Goal: Communication & Community: Share content

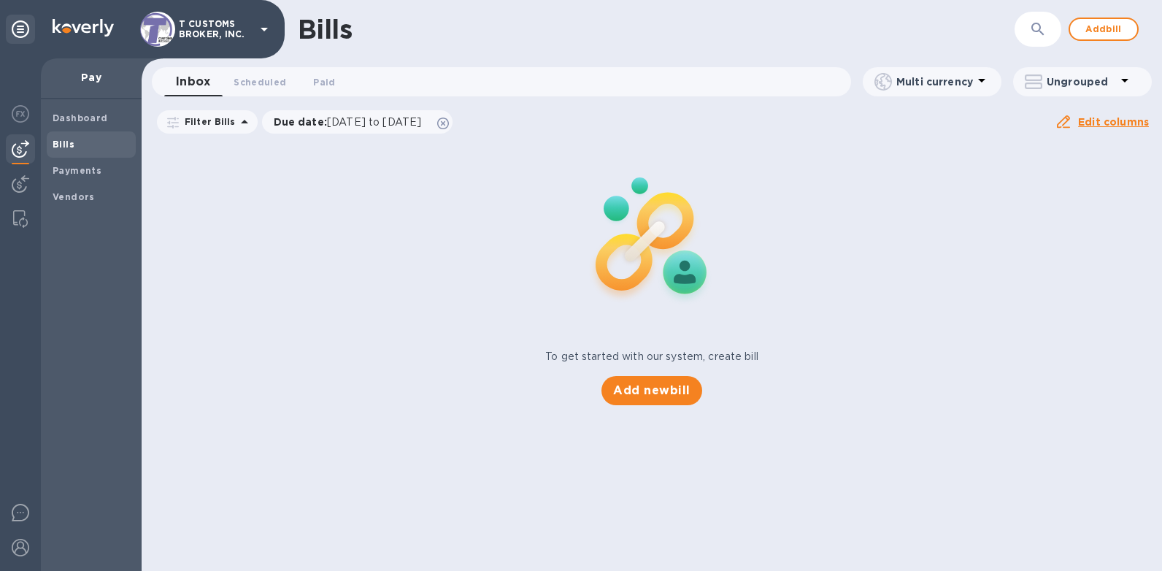
click at [610, 14] on div "Bills" at bounding box center [603, 29] width 611 height 31
click at [30, 180] on div at bounding box center [20, 185] width 29 height 32
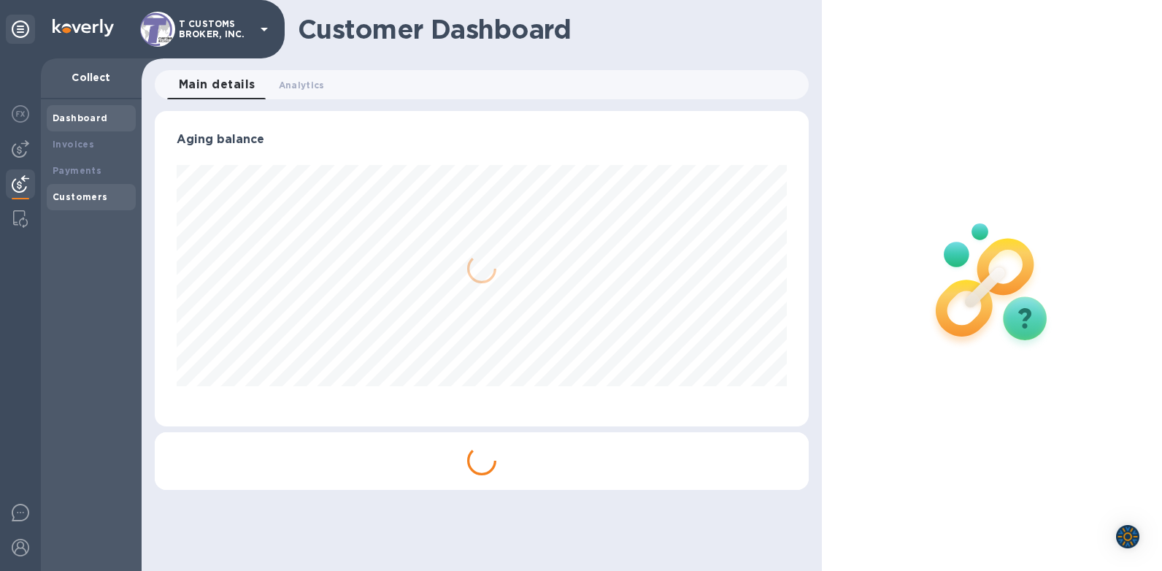
scroll to position [315, 654]
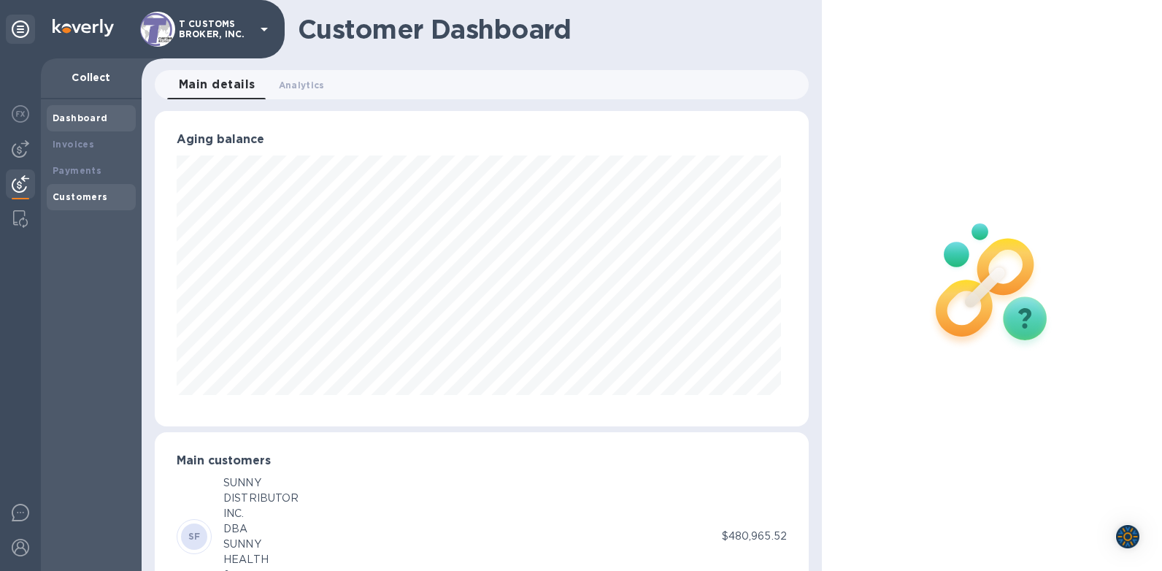
click at [72, 195] on b "Customers" at bounding box center [80, 196] width 55 height 11
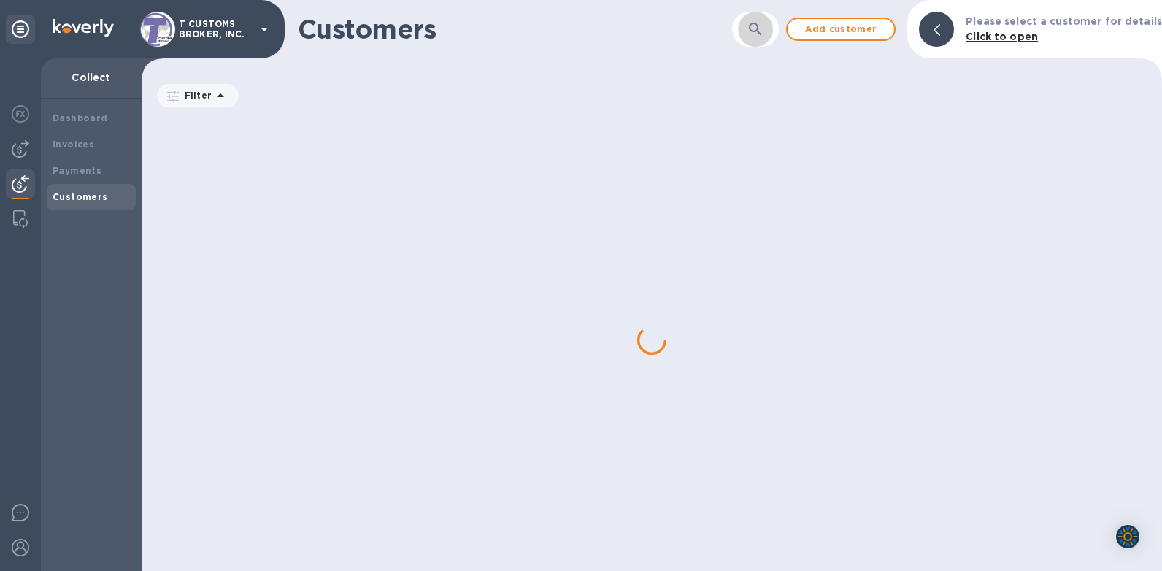
click at [756, 30] on icon "button" at bounding box center [756, 29] width 18 height 18
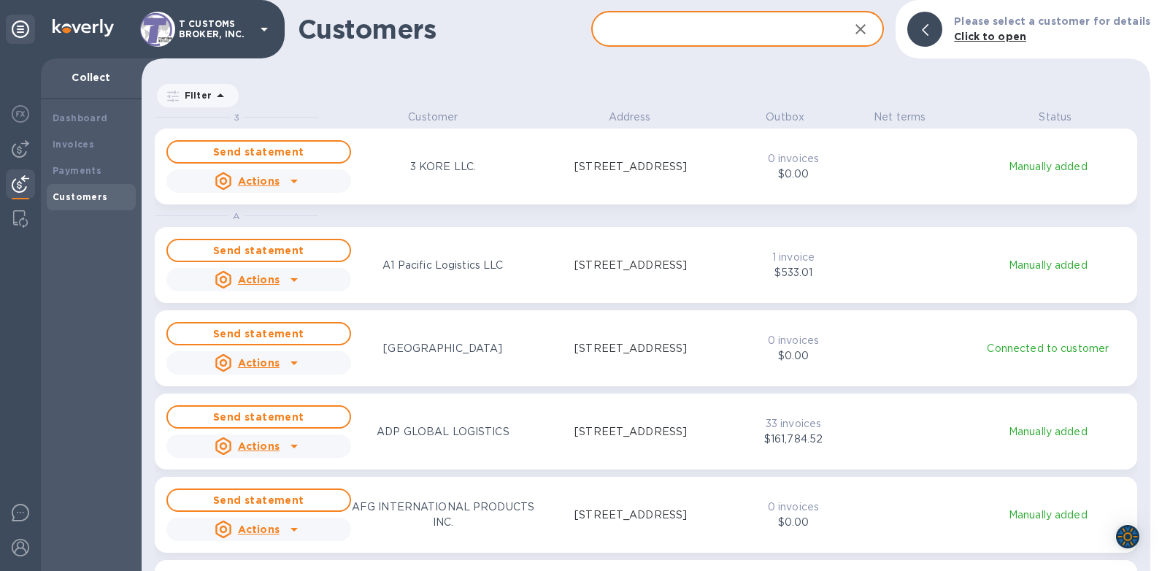
scroll to position [451, 1003]
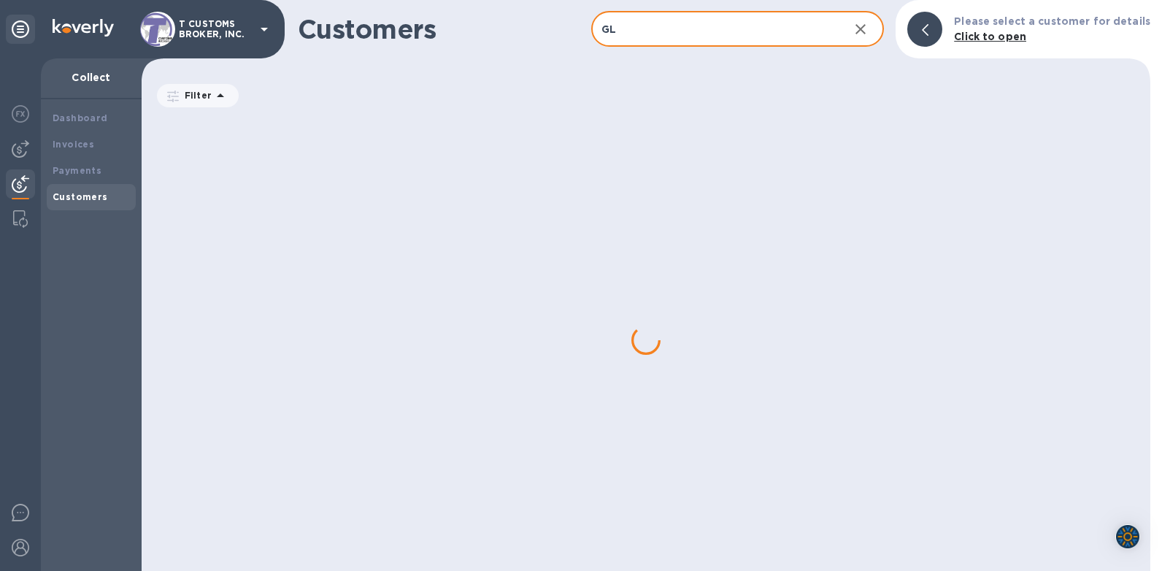
type input "G"
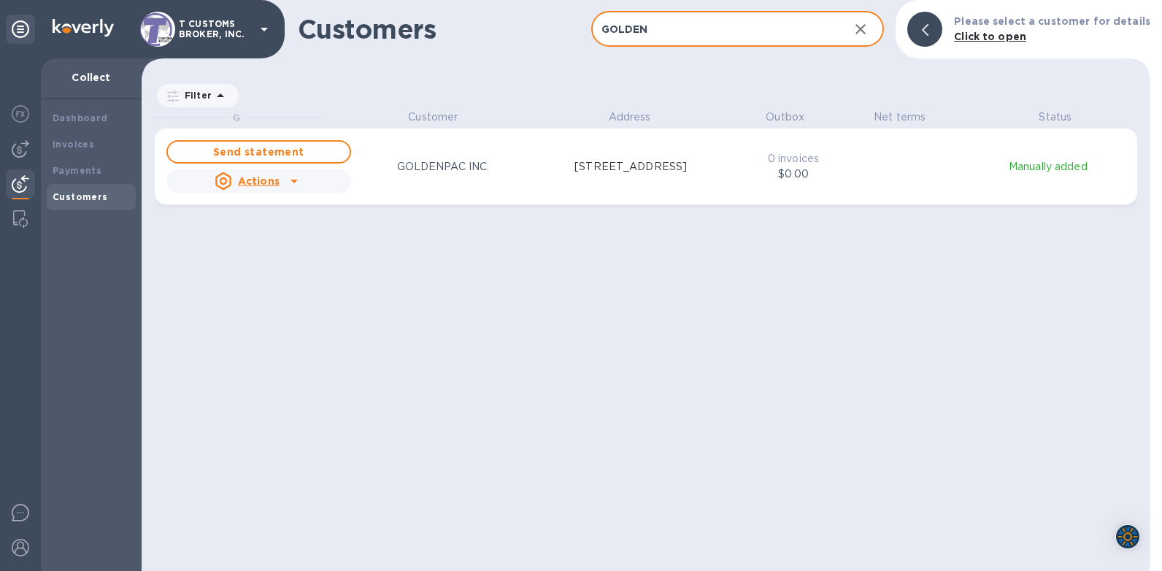
click at [717, 326] on div "G Customer Address Outbox Net terms Status Send statement Actions GOLDENPAC INC…" at bounding box center [653, 340] width 996 height 461
click at [499, 72] on div "Filter" at bounding box center [646, 89] width 1009 height 39
click at [680, 26] on input "GOLDEN" at bounding box center [714, 30] width 247 height 36
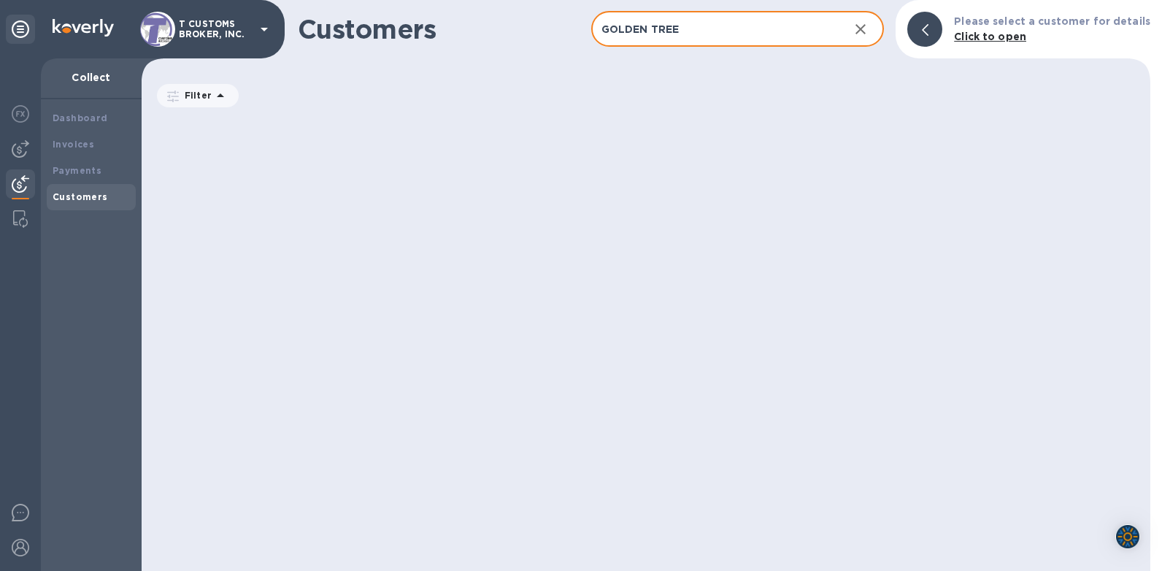
click at [829, 40] on input "GOLDEN TREE" at bounding box center [714, 30] width 247 height 36
click at [783, 28] on input "GOLDEN TREE" at bounding box center [714, 30] width 247 height 36
click at [728, 43] on input "GOLDEN TREE" at bounding box center [714, 30] width 247 height 36
type input "GOLDEN TREE"
click at [689, 83] on div "Filter" at bounding box center [646, 89] width 1009 height 39
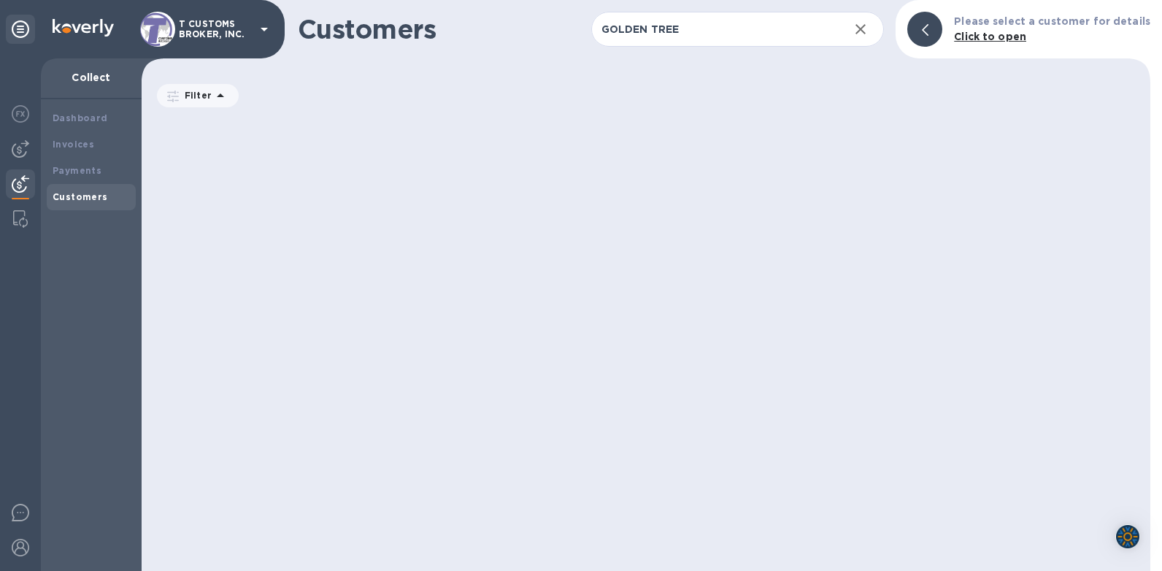
click at [624, 82] on div "Filter" at bounding box center [646, 89] width 1009 height 39
click at [855, 31] on button "button" at bounding box center [860, 29] width 35 height 35
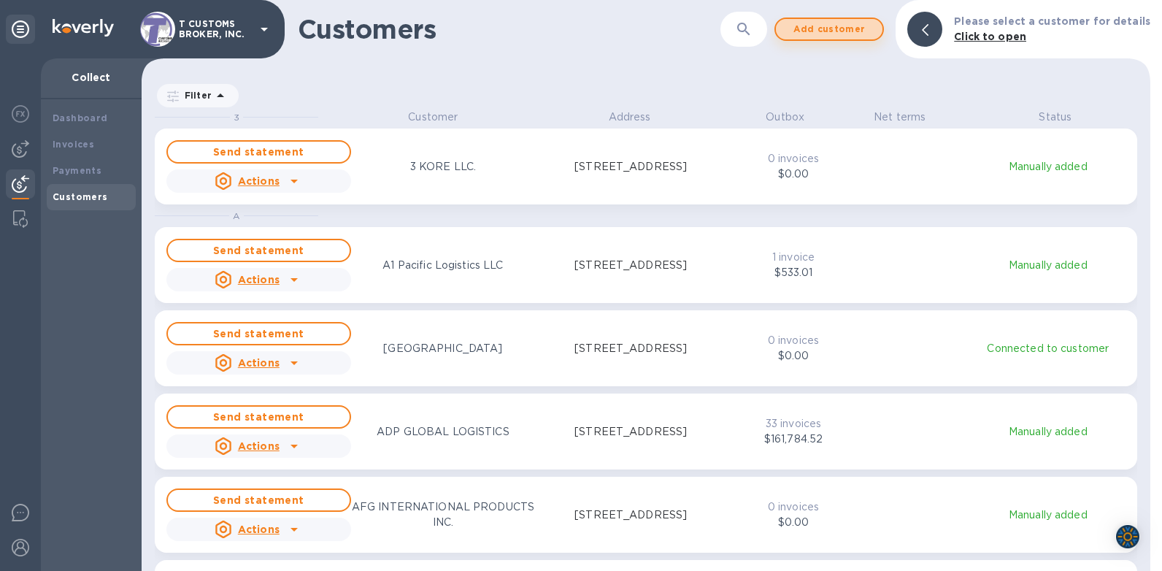
click at [821, 28] on span "Add customer" at bounding box center [829, 29] width 83 height 18
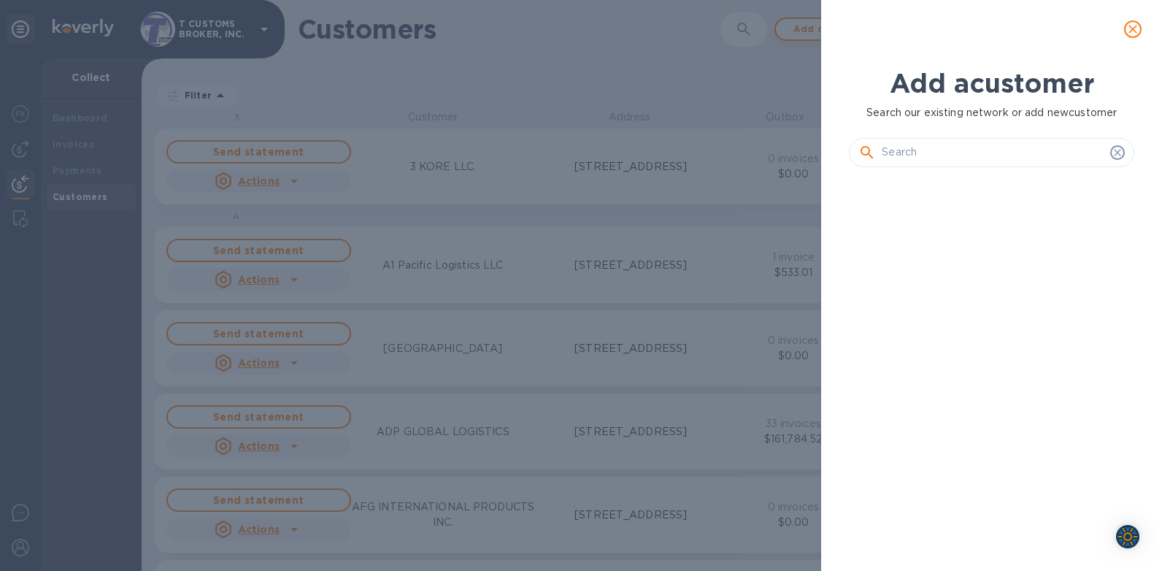
scroll to position [342, 291]
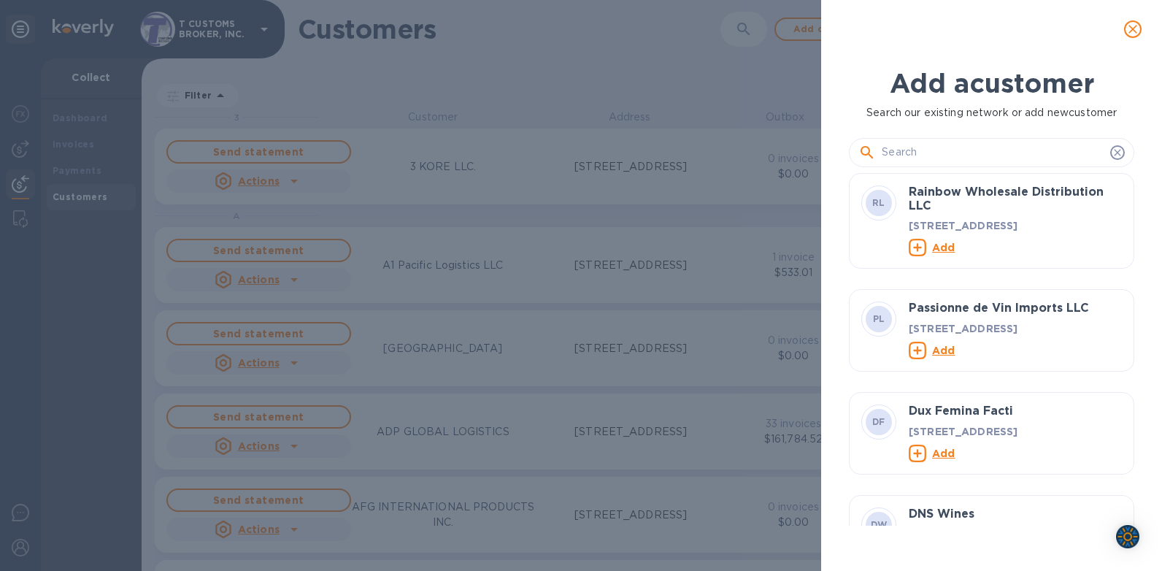
click at [913, 161] on input "text" at bounding box center [993, 153] width 223 height 22
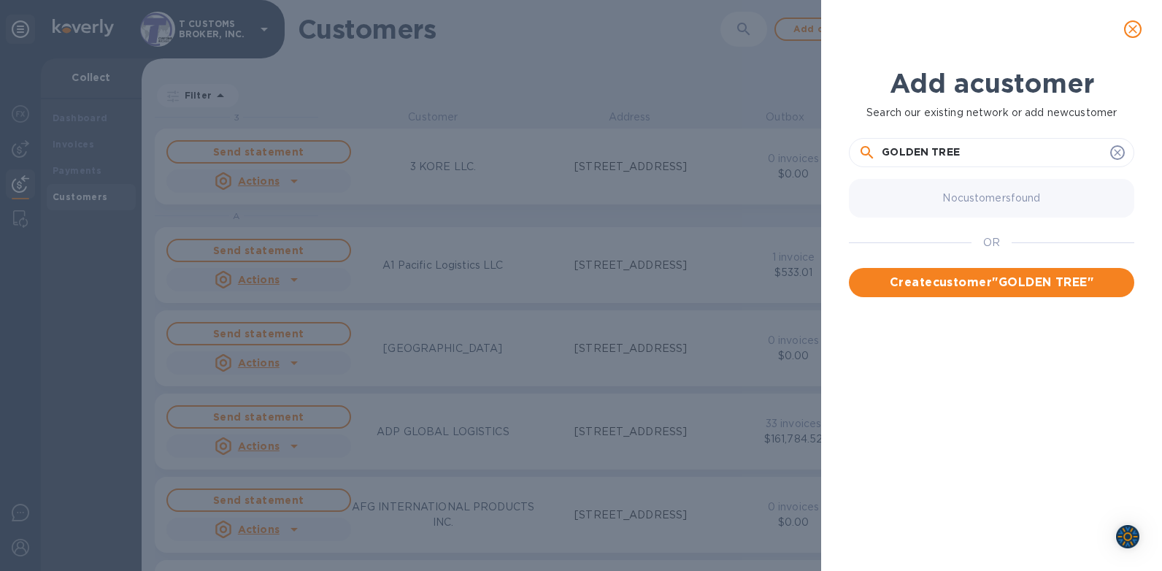
click at [967, 152] on input "GOLDEN TREE" at bounding box center [993, 153] width 223 height 22
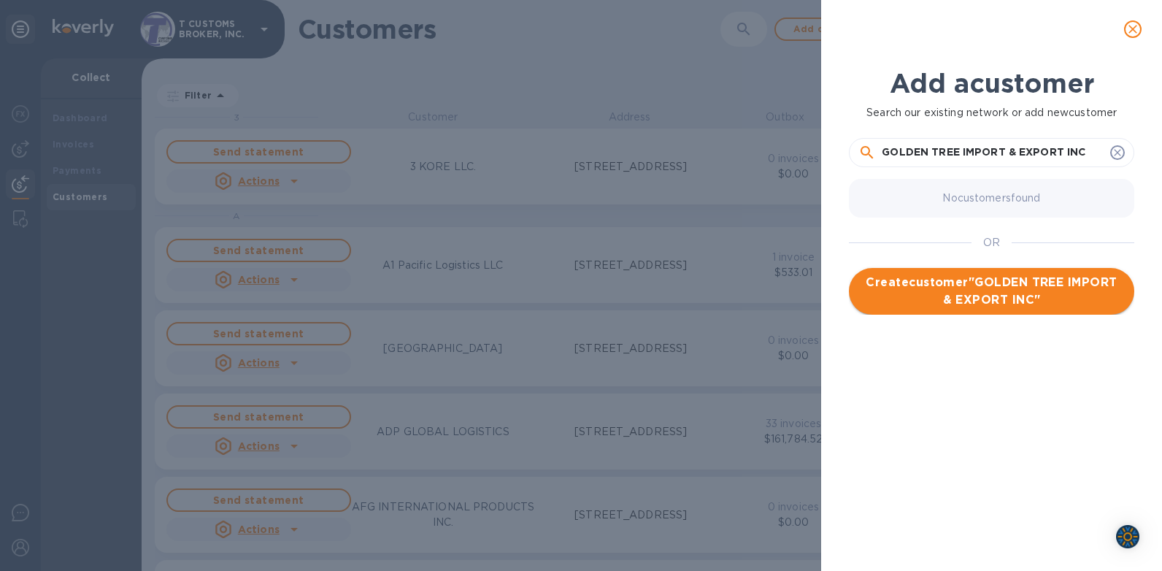
type input "GOLDEN TREE IMPORT & EXPORT INC"
click at [971, 296] on span "Create customer " GOLDEN TREE IMPORT & EXPORT INC "" at bounding box center [992, 291] width 262 height 35
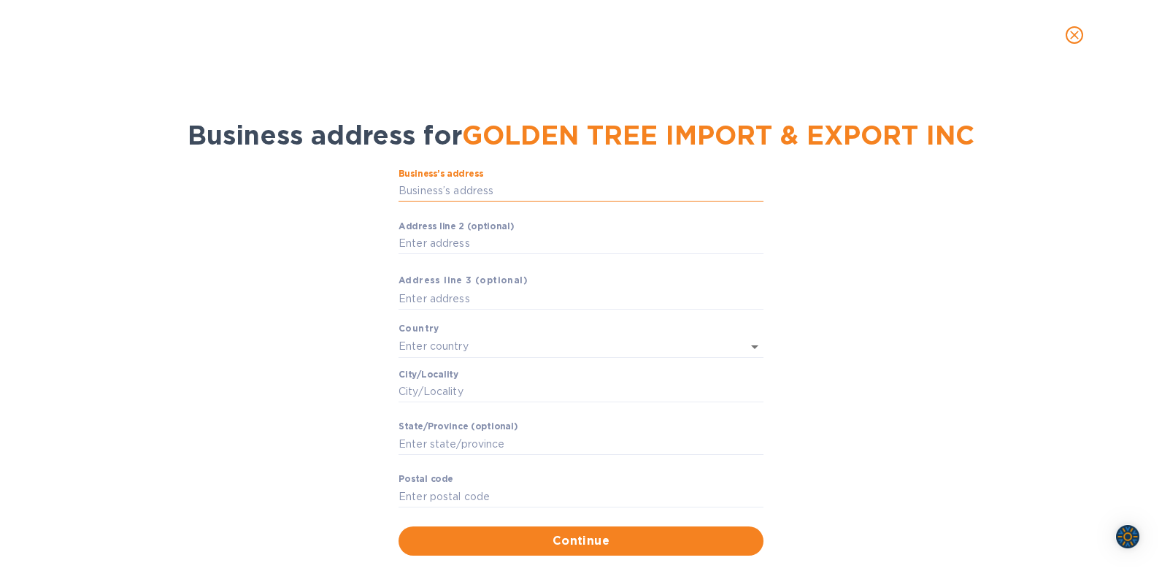
click at [431, 195] on input "Business’s аddress" at bounding box center [581, 191] width 365 height 22
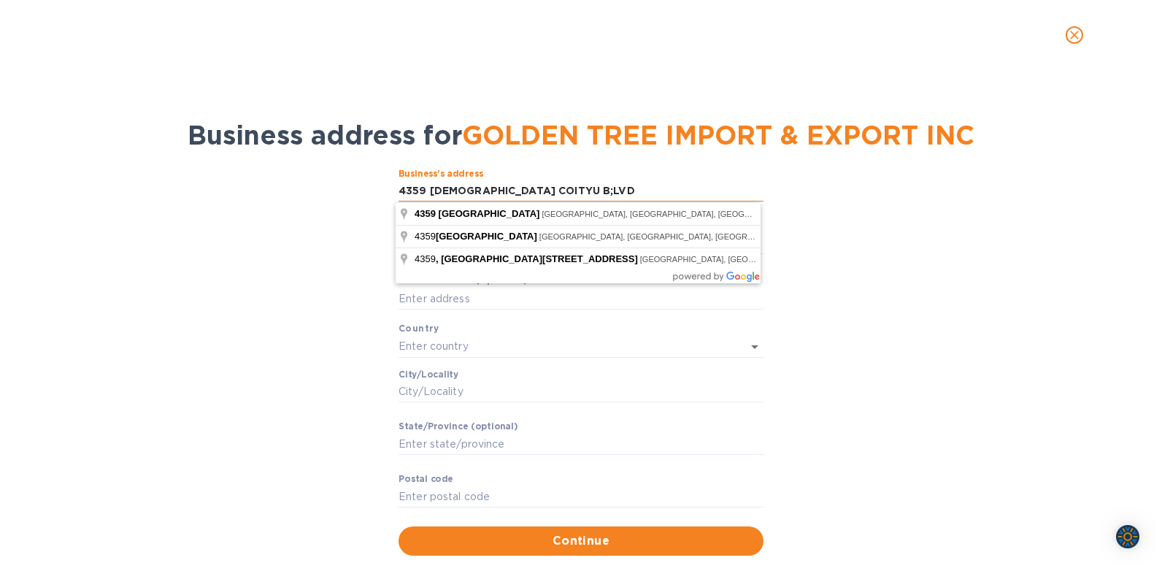
click at [489, 191] on input "4359 [DEMOGRAPHIC_DATA] COITYU B;LVD" at bounding box center [581, 191] width 365 height 22
click at [501, 189] on input "[GEOGRAPHIC_DATA] B;LVD" at bounding box center [581, 191] width 365 height 22
click at [501, 189] on input "4359 TEMPLE CITU B" at bounding box center [581, 191] width 365 height 22
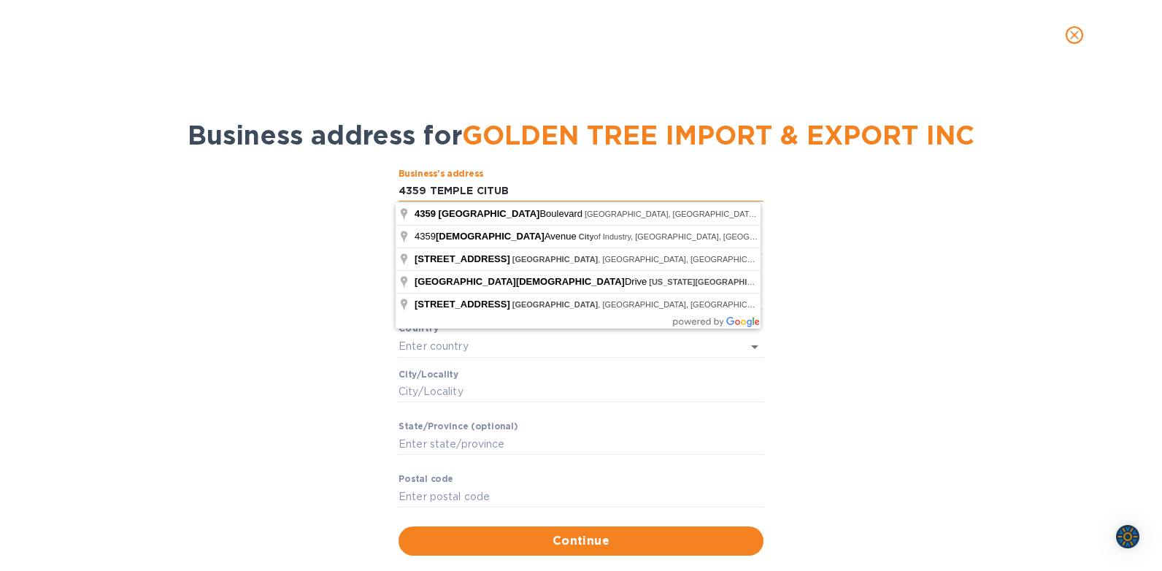
click at [506, 189] on input "4359 TEMPLE CITUB" at bounding box center [581, 191] width 365 height 22
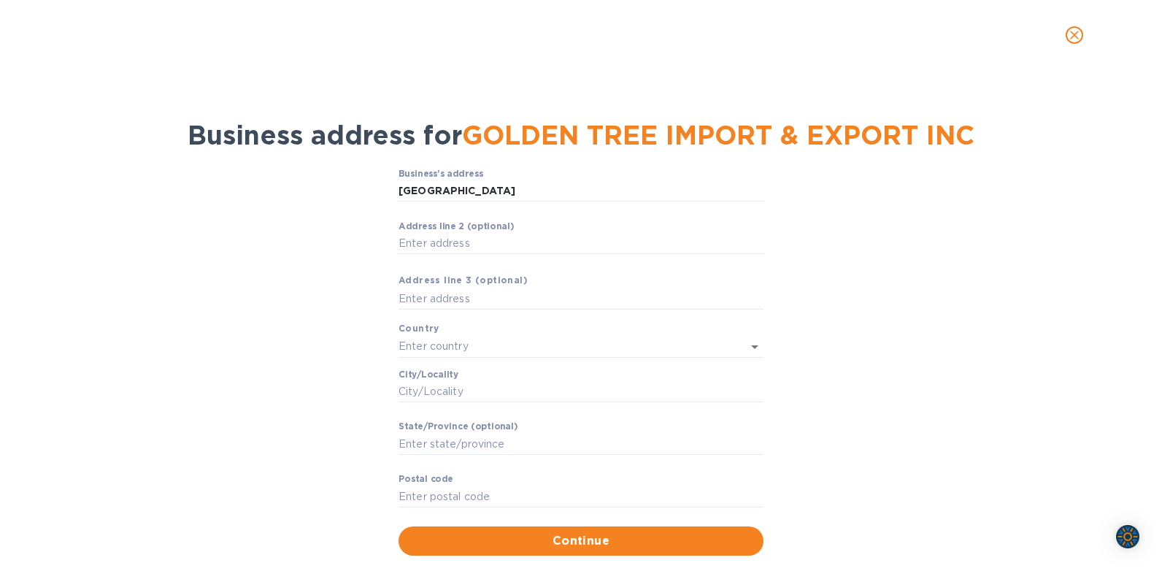
type input "[STREET_ADDRESS]"
type input "[GEOGRAPHIC_DATA]"
type input "CA"
type input "91780"
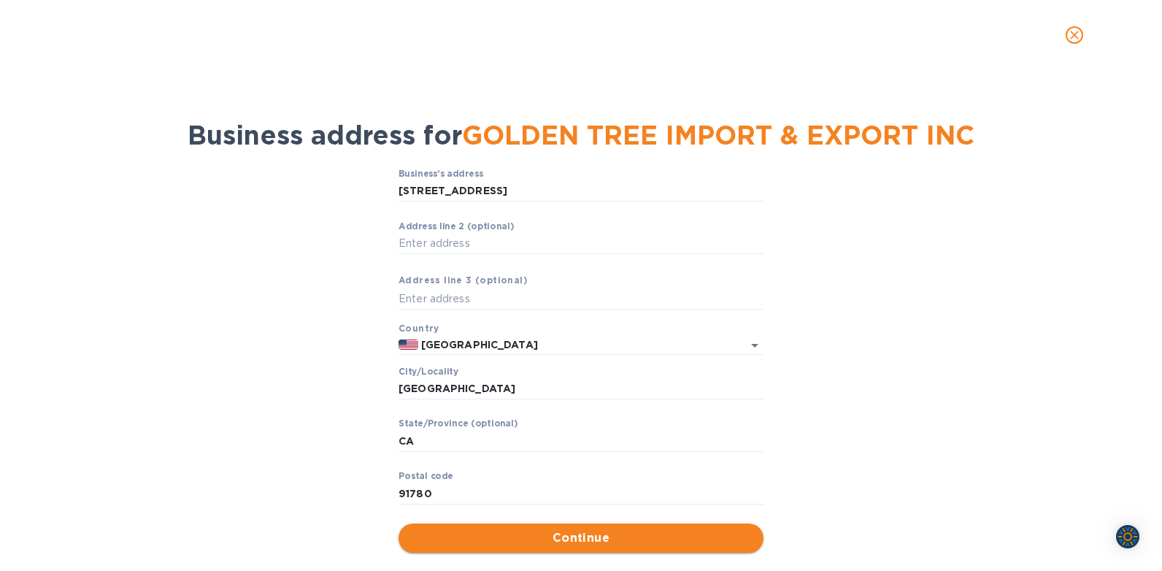
click at [594, 532] on span "Continue" at bounding box center [581, 538] width 342 height 18
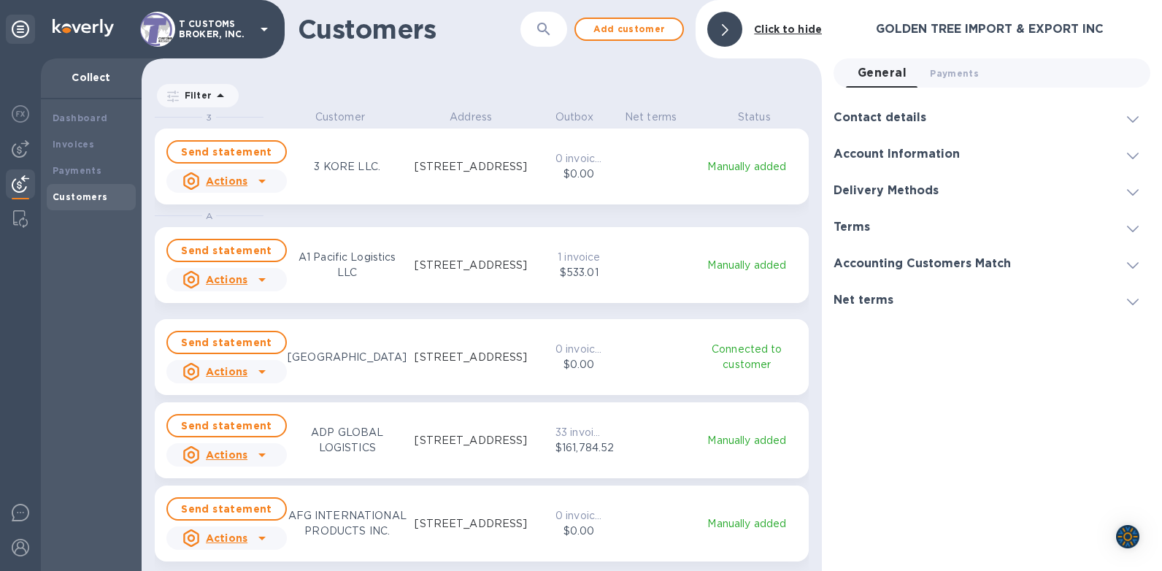
scroll to position [451, 675]
click at [913, 27] on h3 "GOLDEN TREE IMPORT & EXPORT INC" at bounding box center [1013, 30] width 275 height 14
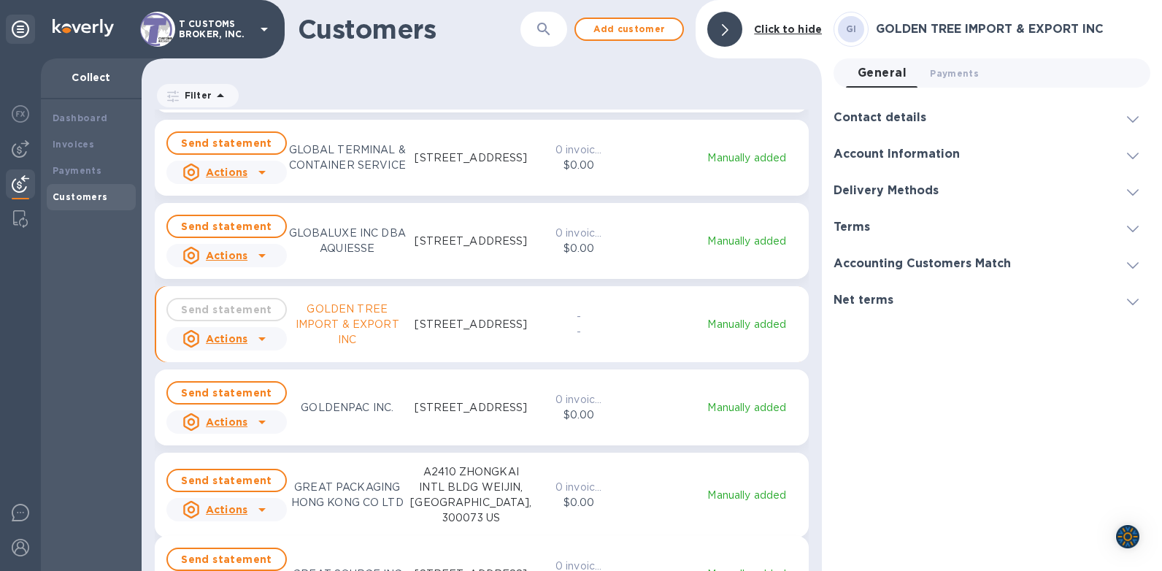
scroll to position [5331, 0]
click at [261, 339] on icon "grid" at bounding box center [261, 339] width 7 height 4
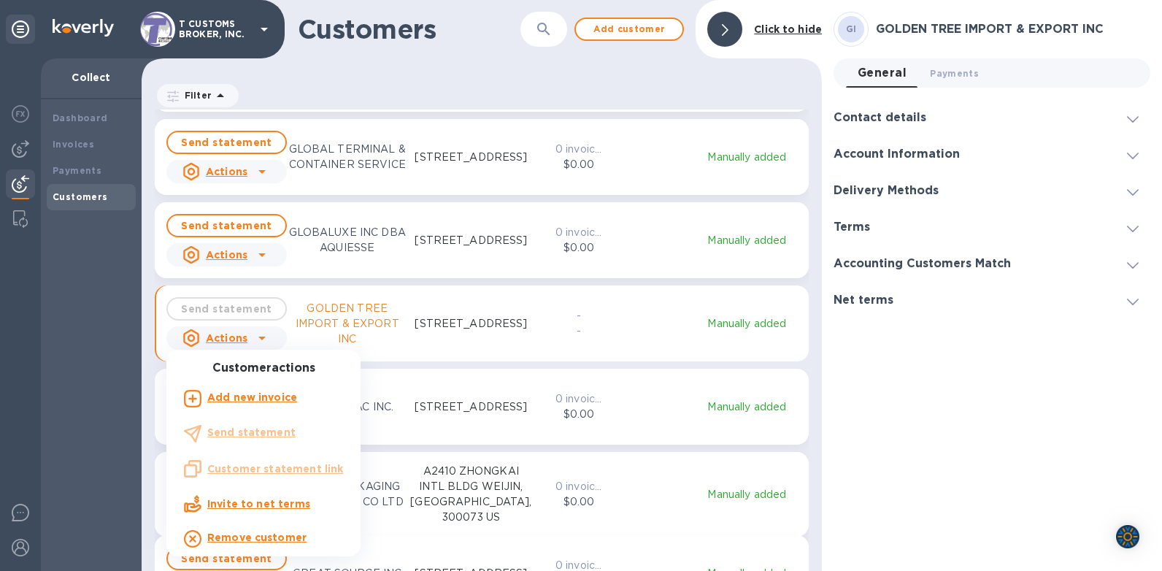
click at [241, 399] on b "Add new invoice" at bounding box center [252, 397] width 90 height 12
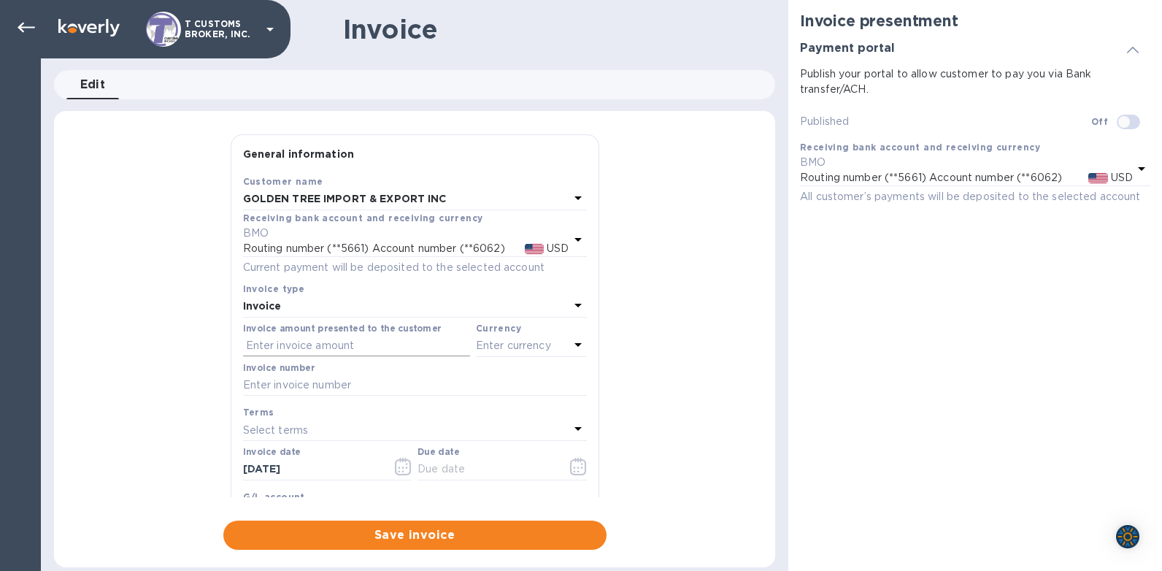
click at [258, 341] on input "text" at bounding box center [356, 346] width 227 height 22
type input "17,782.43"
click at [491, 349] on p "Enter currency" at bounding box center [513, 345] width 75 height 15
click at [347, 383] on div at bounding box center [345, 382] width 22 height 15
click at [260, 391] on input "text" at bounding box center [415, 386] width 344 height 22
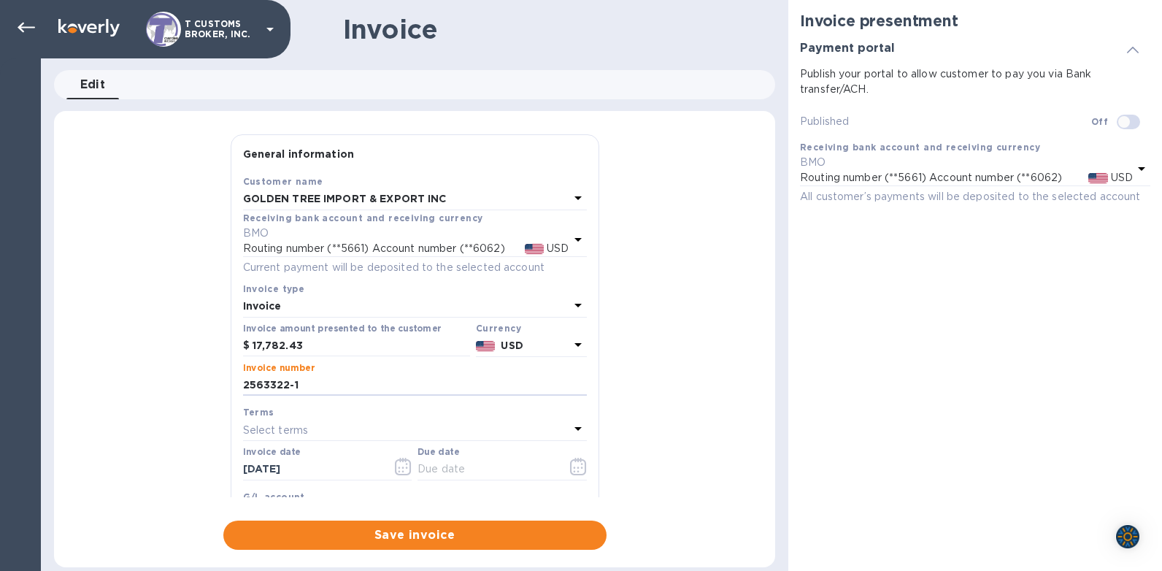
type input "2563322-1"
click at [262, 432] on p "Select terms" at bounding box center [276, 430] width 66 height 15
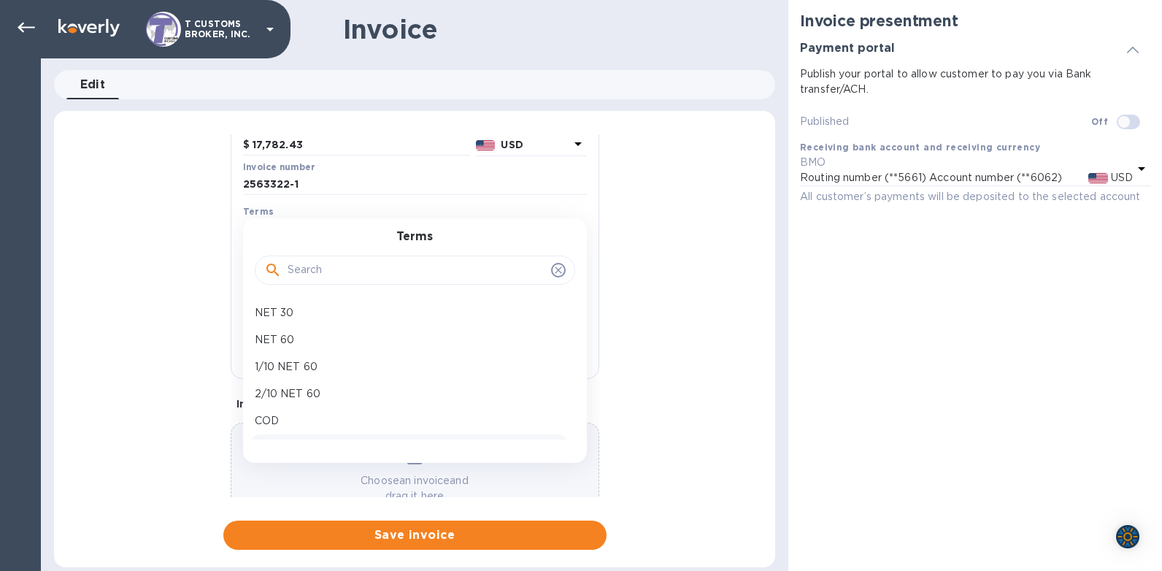
scroll to position [219, 0]
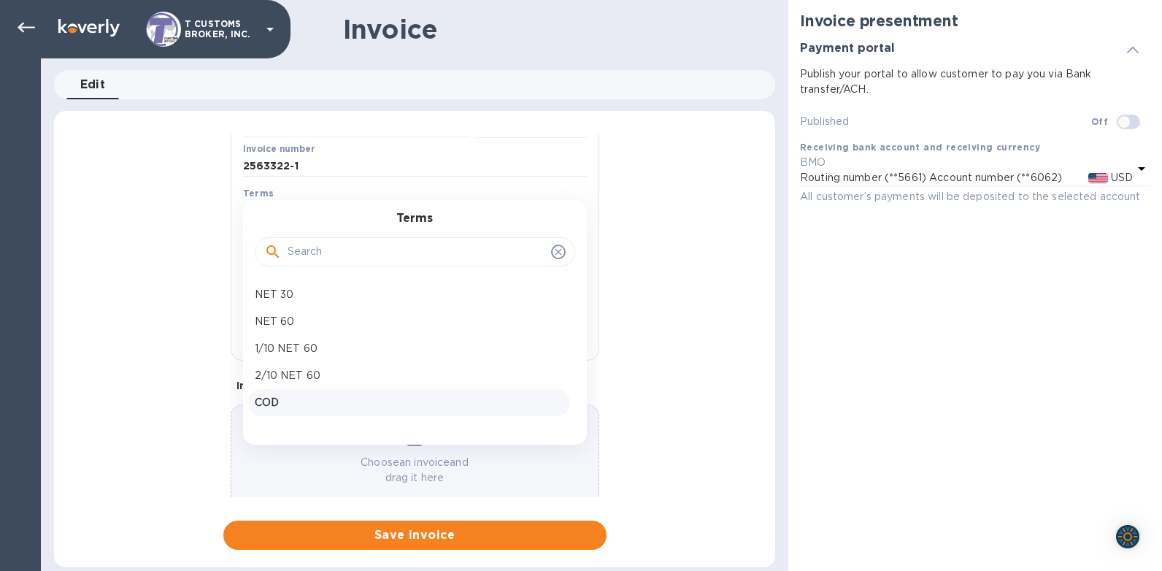
click at [267, 400] on p "COD" at bounding box center [409, 402] width 309 height 15
type input "[DATE]"
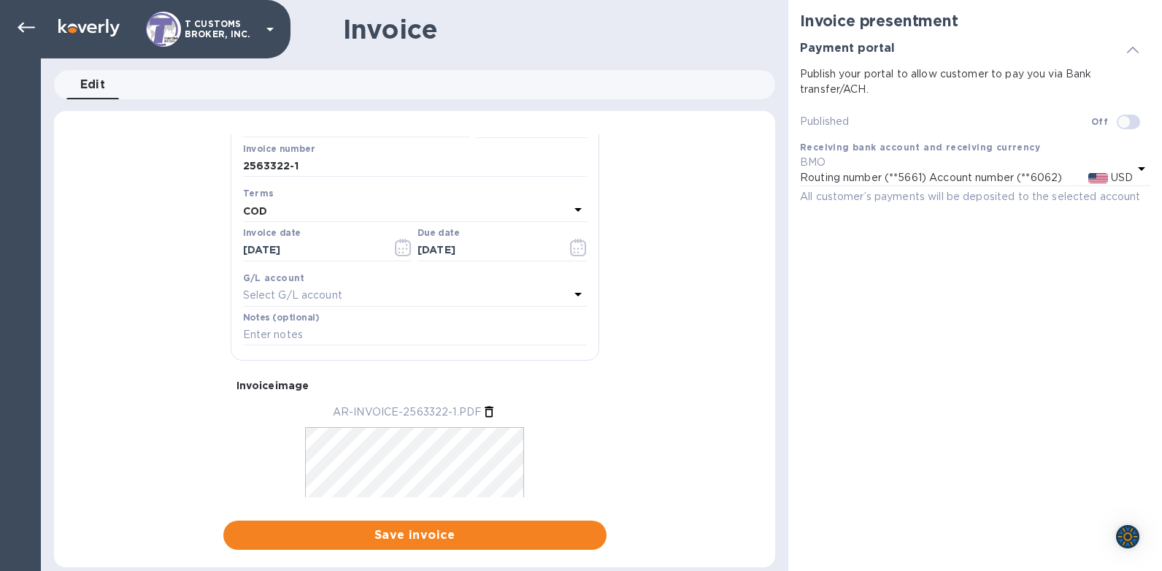
scroll to position [294, 0]
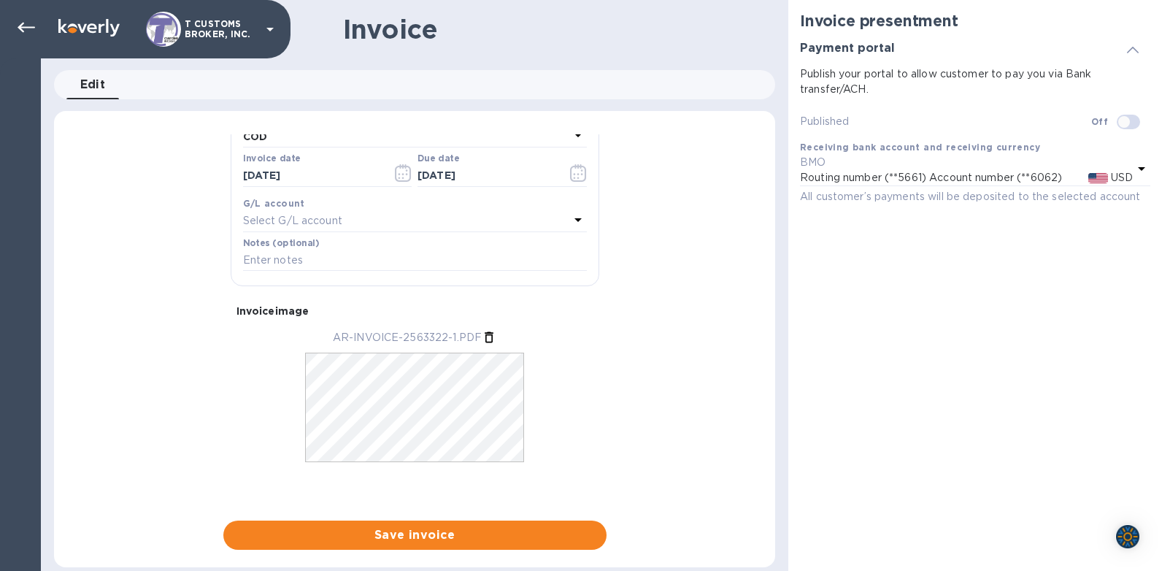
click at [1127, 122] on input "checkbox" at bounding box center [1124, 122] width 74 height 25
checkbox input "true"
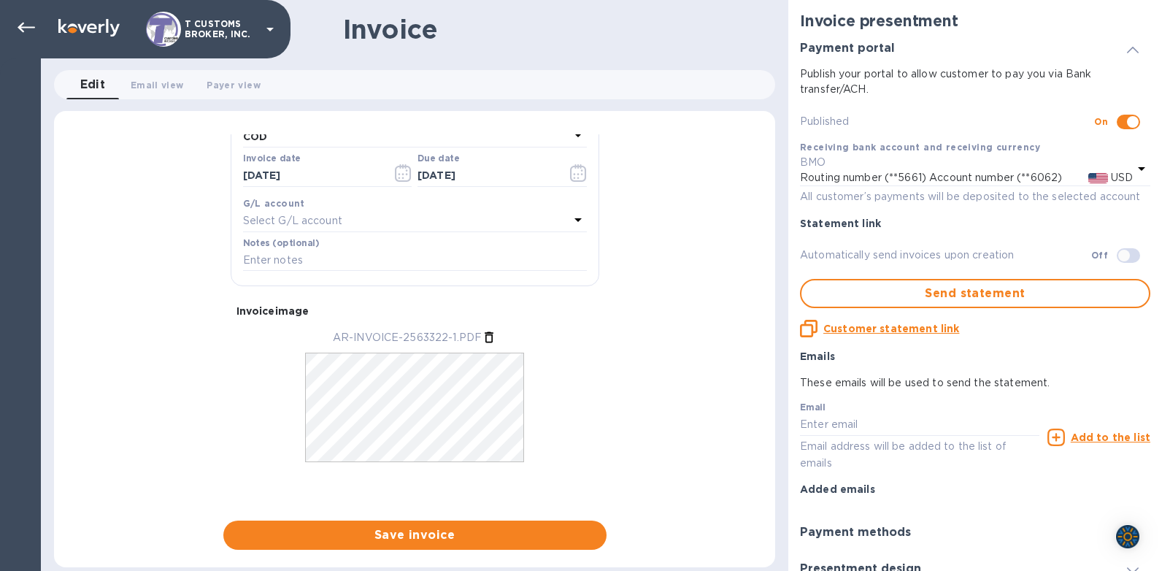
click at [1123, 253] on input "checkbox" at bounding box center [1124, 255] width 74 height 25
checkbox input "true"
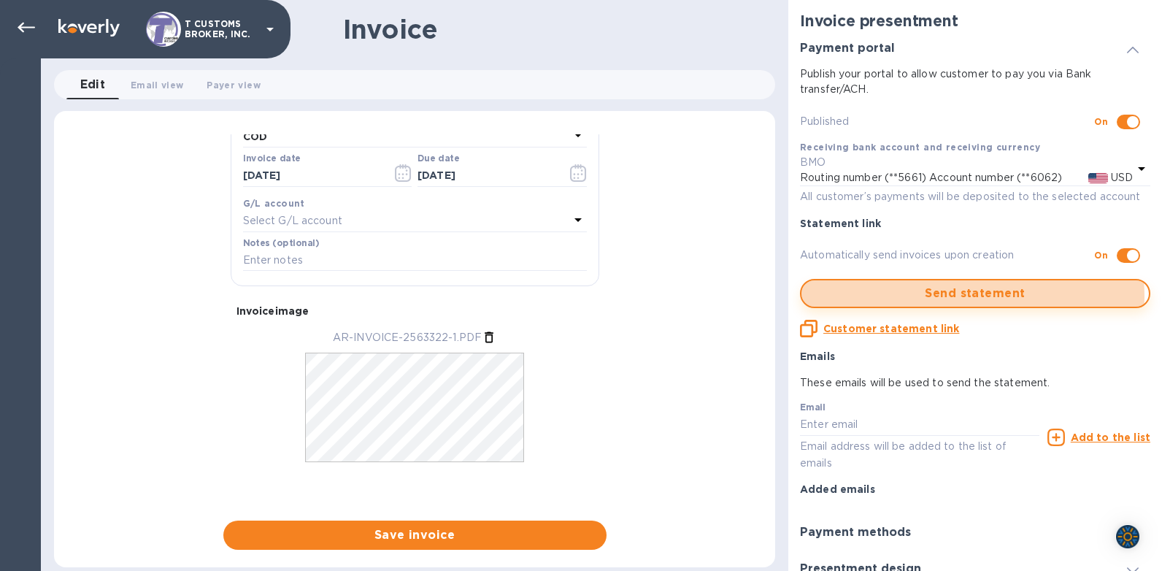
click at [961, 296] on span "Send statement" at bounding box center [975, 294] width 324 height 18
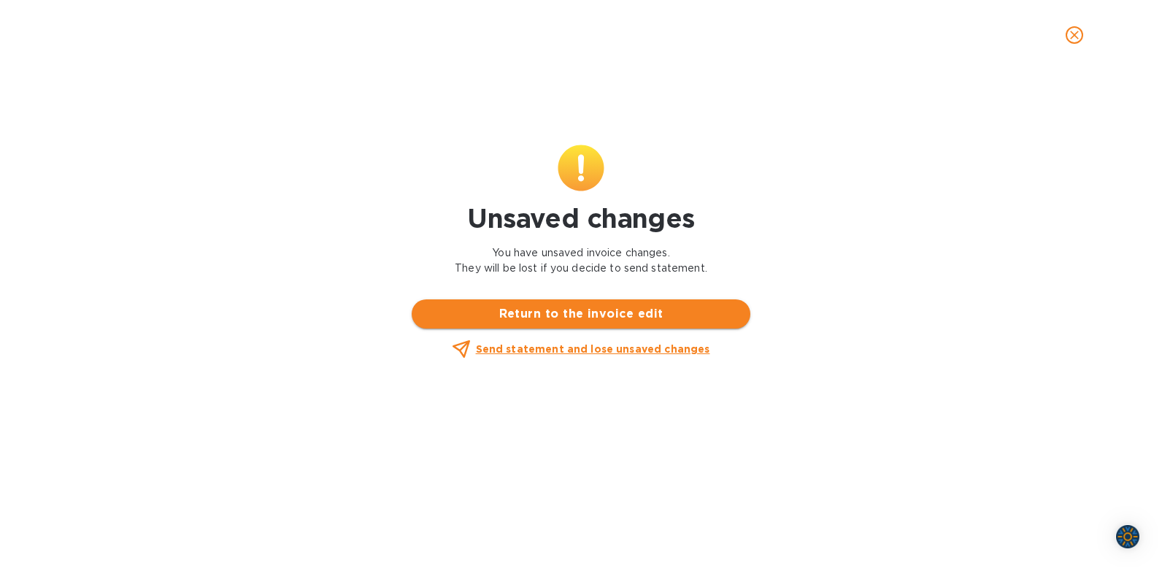
click at [568, 319] on span "Return to the invoice edit" at bounding box center [581, 314] width 315 height 18
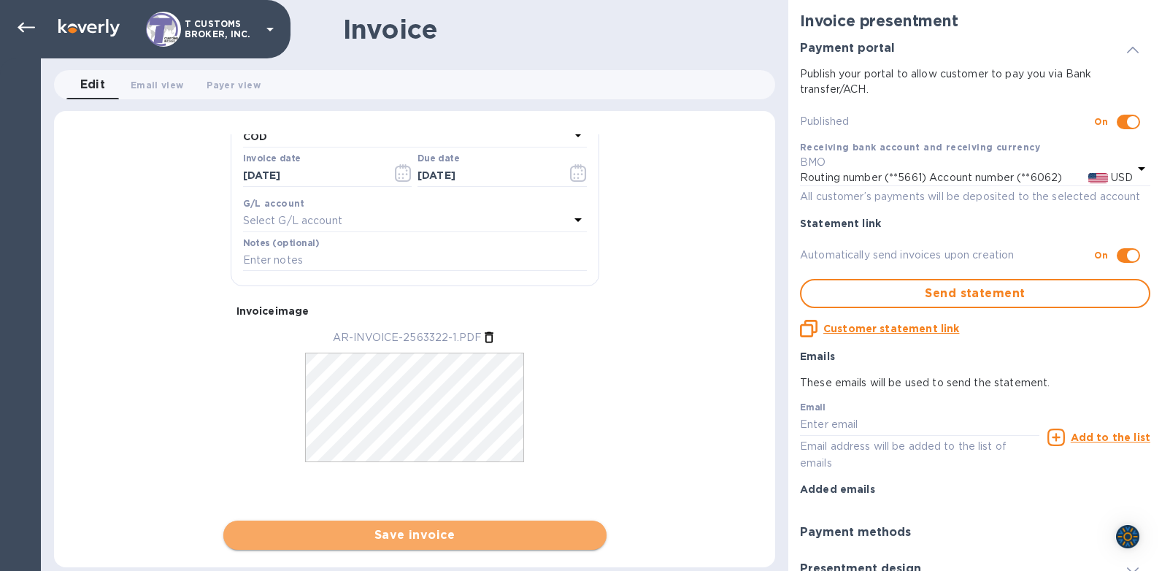
click at [391, 538] on span "Save invoice" at bounding box center [415, 535] width 360 height 18
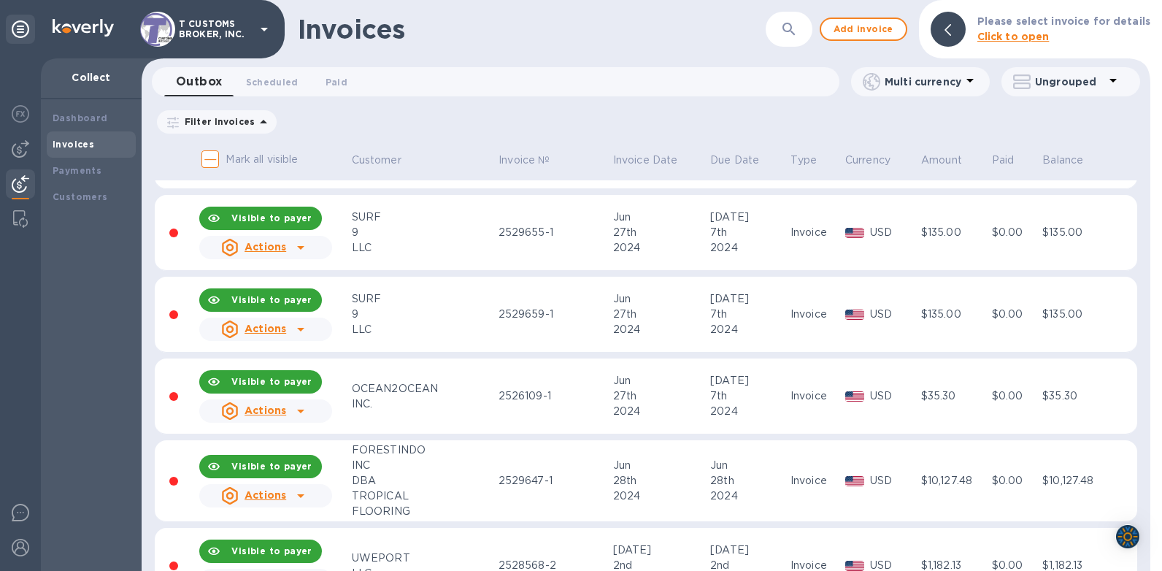
scroll to position [8083, 0]
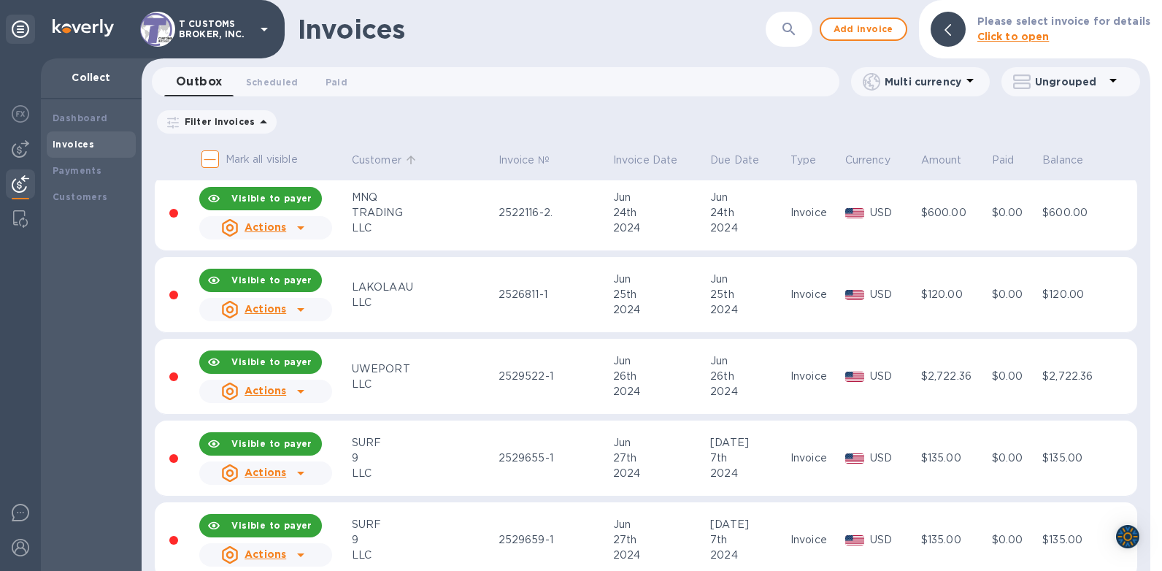
click at [378, 164] on p "Customer" at bounding box center [377, 160] width 50 height 15
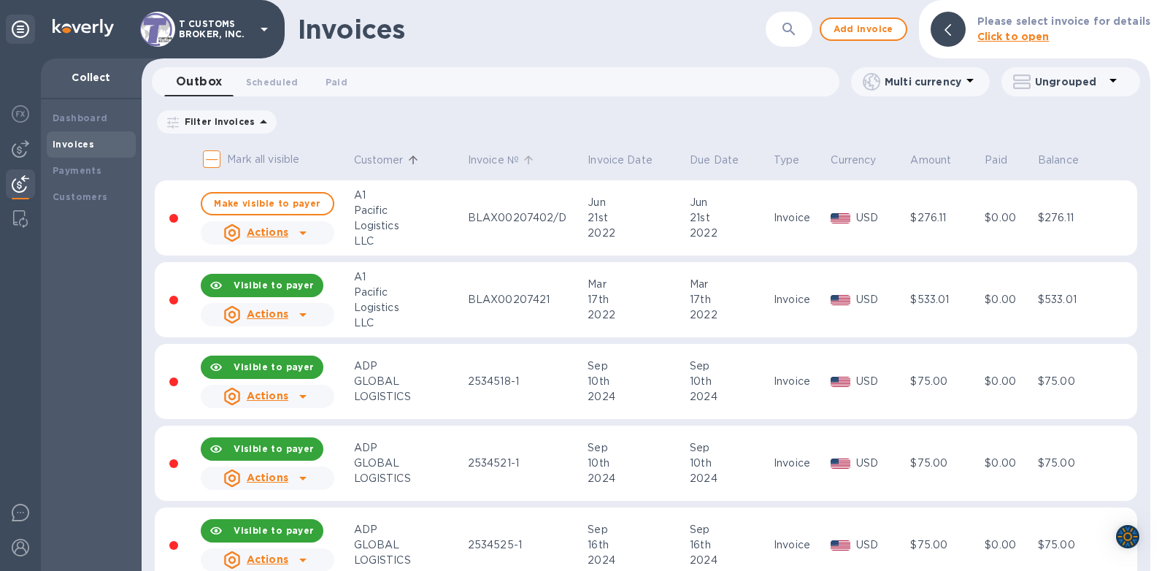
click at [468, 157] on p "Invoice №" at bounding box center [493, 160] width 51 height 15
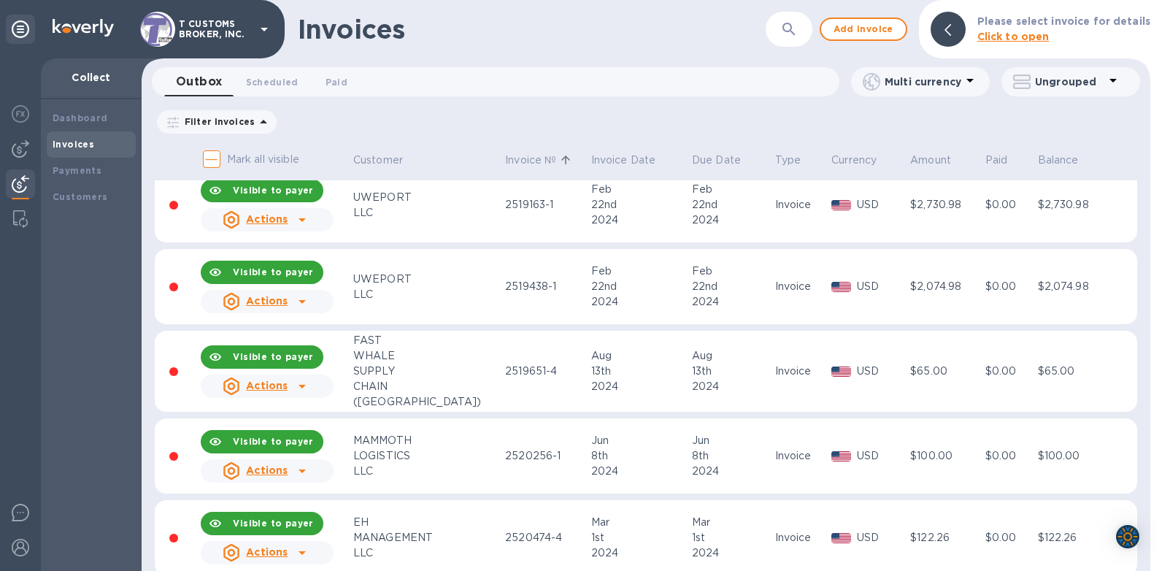
scroll to position [4600, 0]
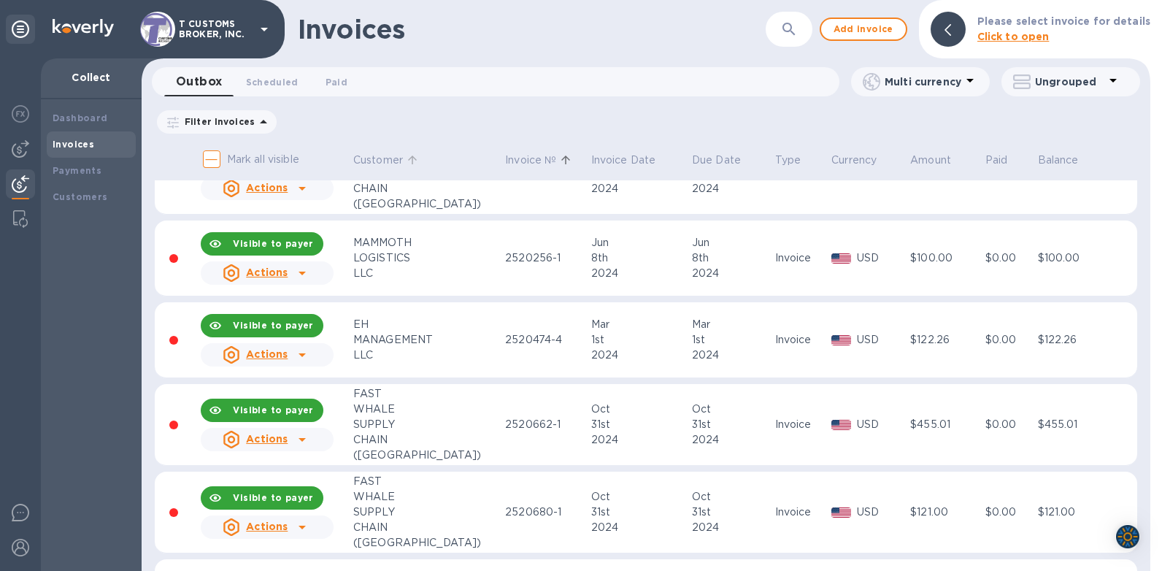
click at [384, 161] on p "Customer" at bounding box center [378, 160] width 50 height 15
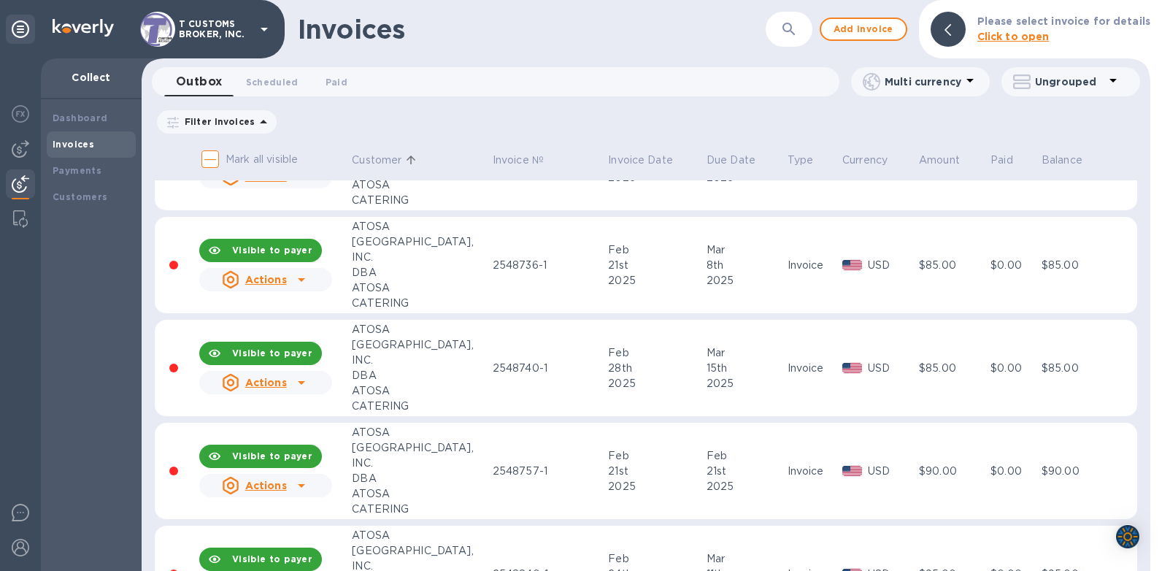
scroll to position [19208, 0]
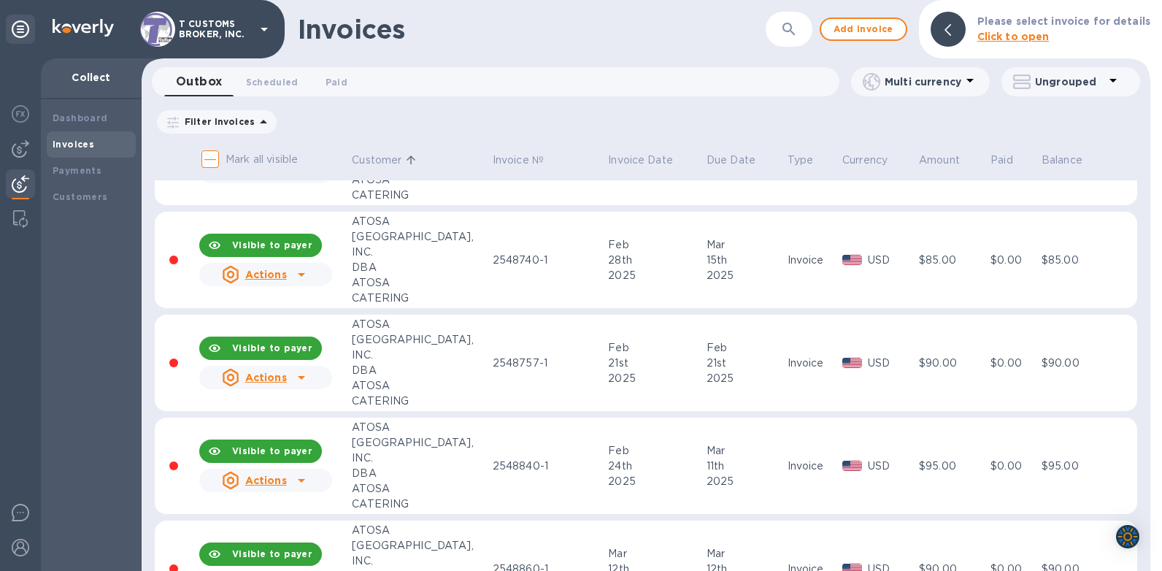
drag, startPoint x: 379, startPoint y: 162, endPoint x: 385, endPoint y: 167, distance: 7.8
click at [381, 164] on p "Customer" at bounding box center [377, 160] width 50 height 15
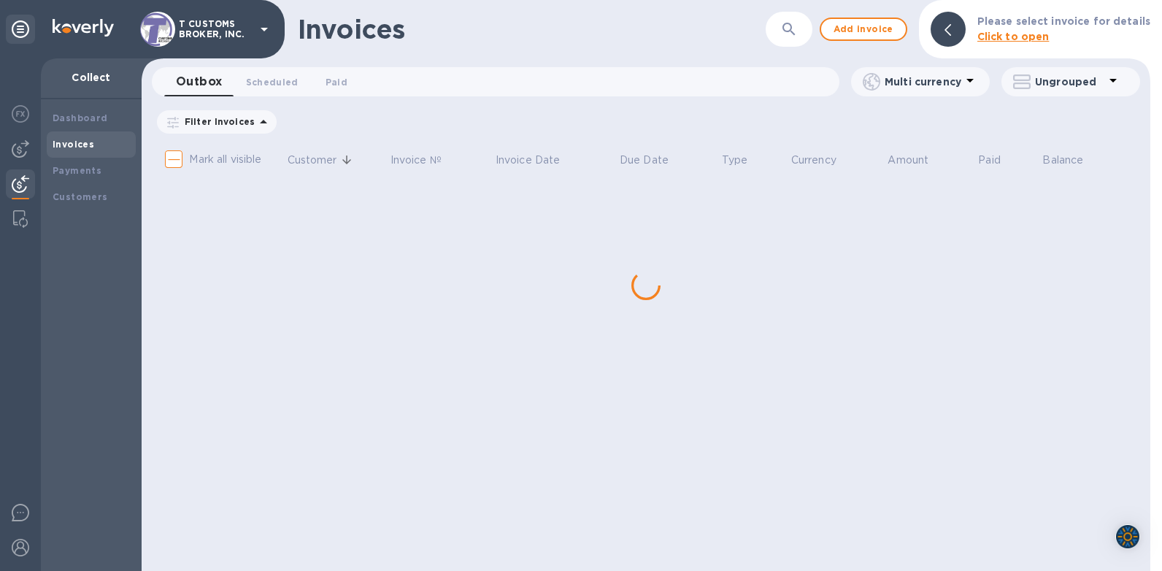
checkbox input "true"
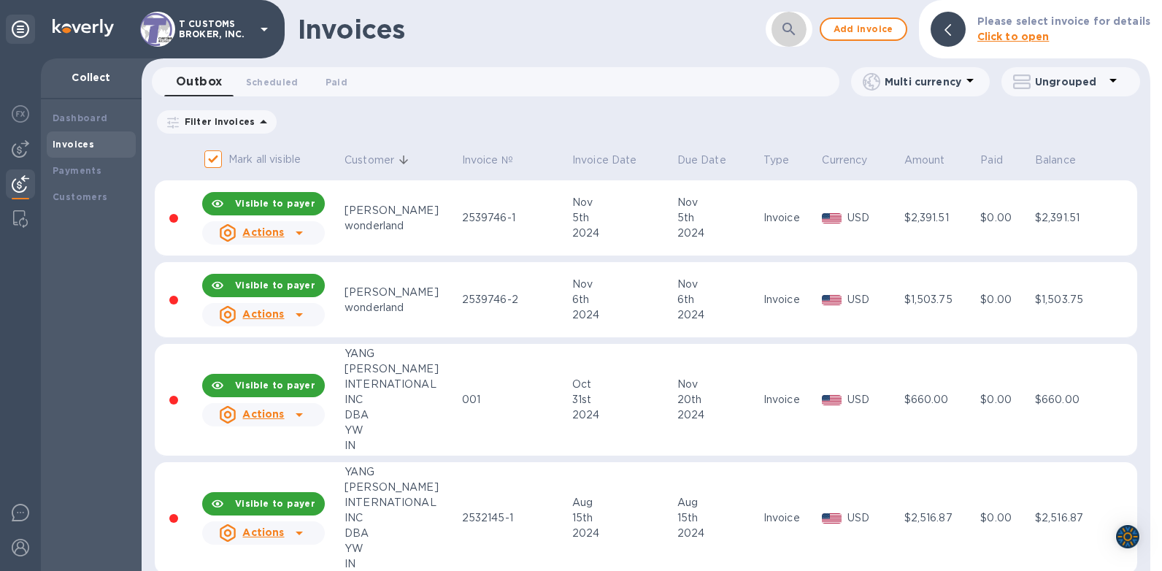
click at [794, 27] on icon "button" at bounding box center [790, 29] width 18 height 18
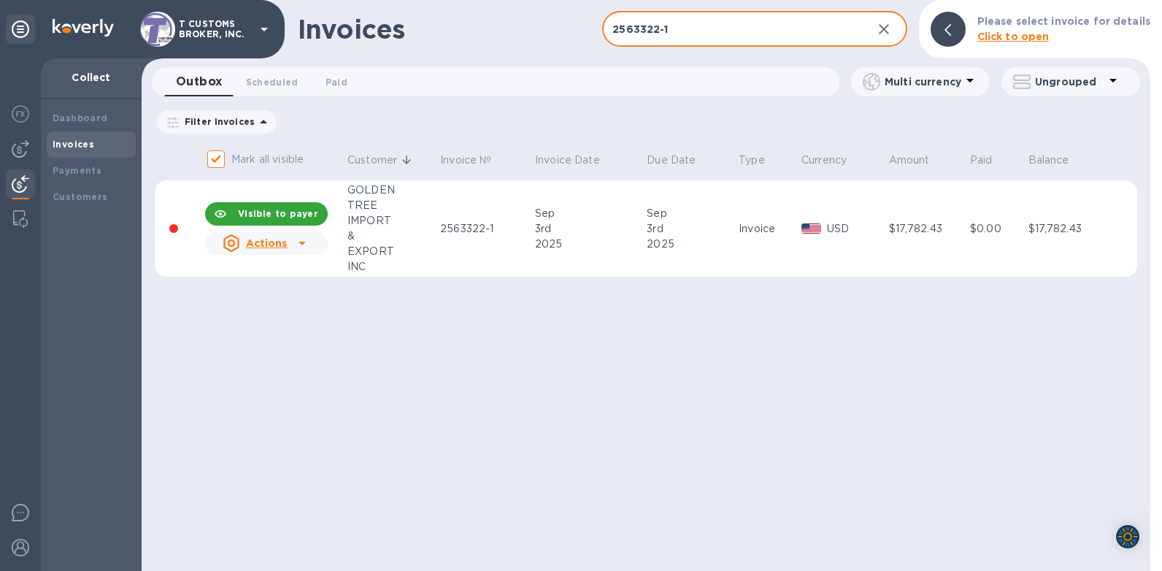
type input "2563322-1"
click at [298, 242] on icon at bounding box center [303, 243] width 18 height 18
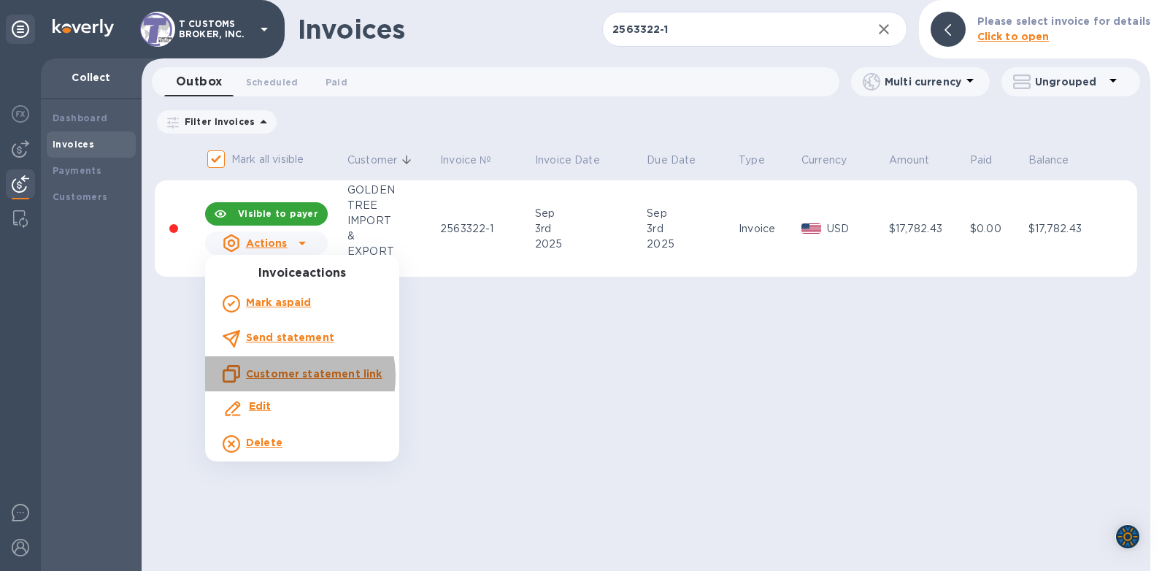
click at [286, 377] on u "Customer statement link" at bounding box center [314, 374] width 136 height 12
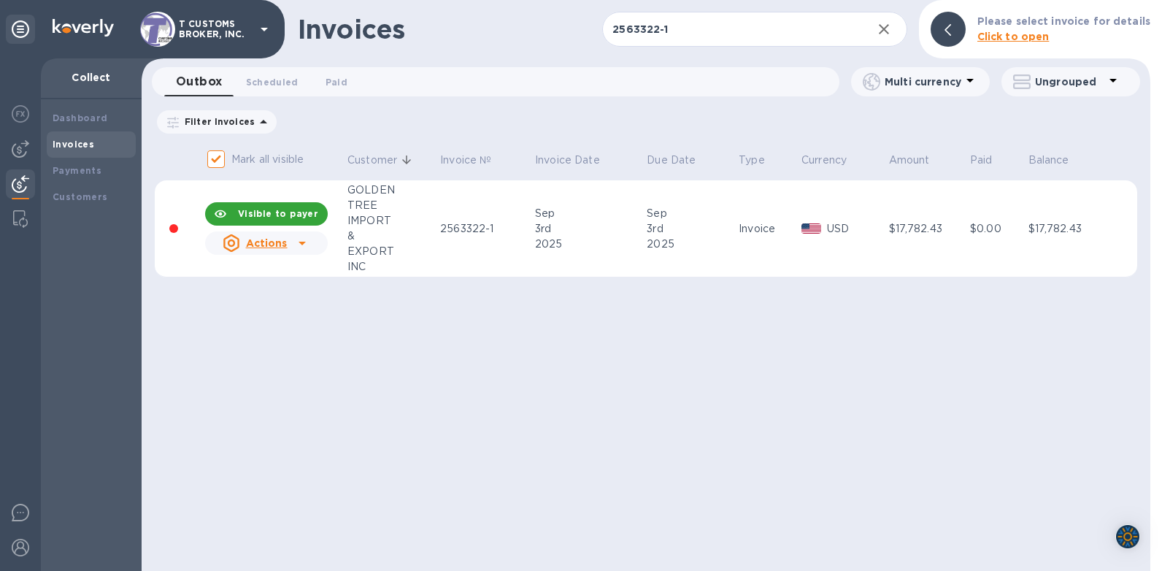
click at [207, 396] on div "Invoices 2563322-1 ​ Add invoice Please select invoice for details Click to ope…" at bounding box center [646, 285] width 1009 height 571
click at [298, 241] on icon at bounding box center [303, 243] width 18 height 18
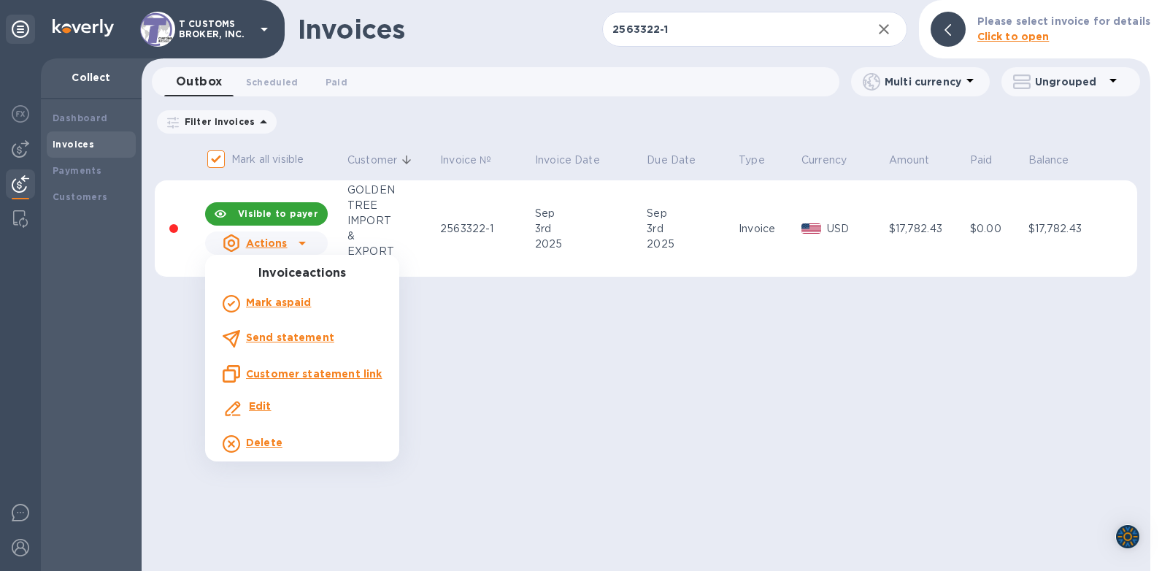
click at [299, 340] on b "Send statement" at bounding box center [290, 338] width 88 height 12
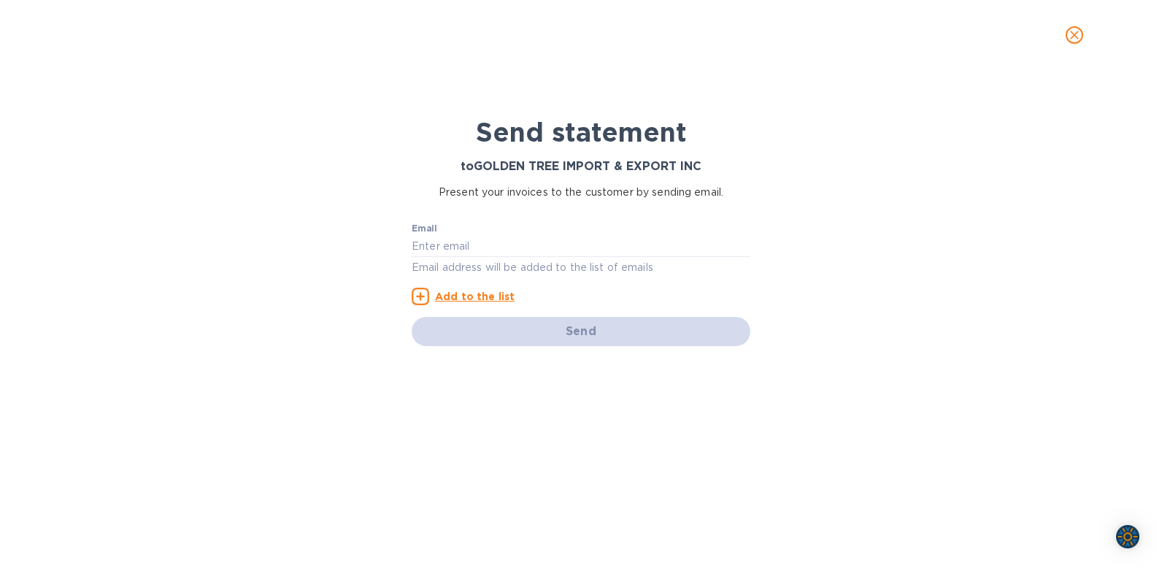
drag, startPoint x: 211, startPoint y: 159, endPoint x: 106, endPoint y: 166, distance: 105.4
click at [210, 160] on div "Send statement to GOLDEN TREE IMPORT & EXPORT INC Present your invoices to the …" at bounding box center [581, 320] width 1162 height 501
drag, startPoint x: 456, startPoint y: 211, endPoint x: 448, endPoint y: 253, distance: 43.2
click at [456, 213] on div "Email Email address will be added to the list of emails Add to the list" at bounding box center [581, 258] width 351 height 105
click at [445, 239] on input "text" at bounding box center [581, 246] width 339 height 22
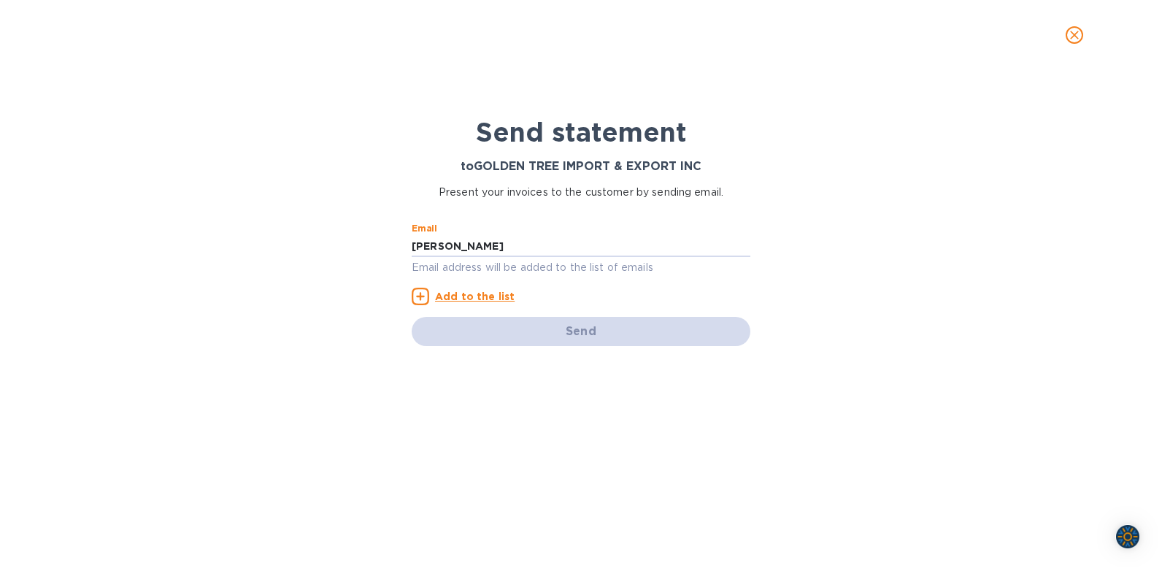
drag, startPoint x: 463, startPoint y: 248, endPoint x: 408, endPoint y: 246, distance: 54.8
click at [415, 246] on input "[PERSON_NAME]" at bounding box center [581, 246] width 339 height 22
paste input "[EMAIL_ADDRESS][DOMAIN_NAME]"
type input "[EMAIL_ADDRESS][DOMAIN_NAME]"
click at [449, 299] on u "Add to the list" at bounding box center [475, 297] width 80 height 12
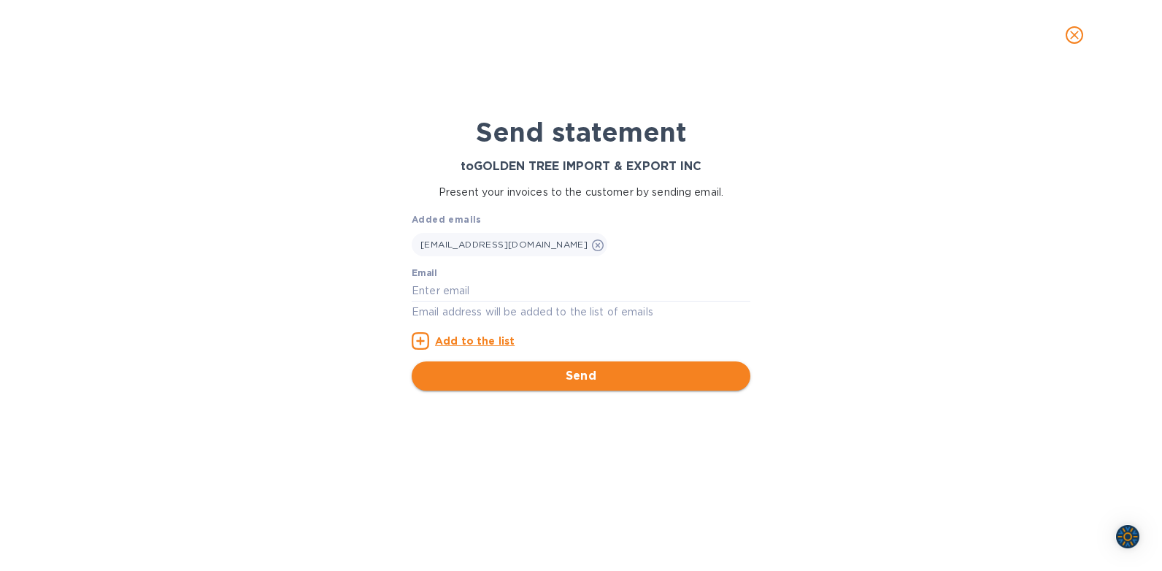
click at [575, 382] on span "Send" at bounding box center [581, 376] width 315 height 18
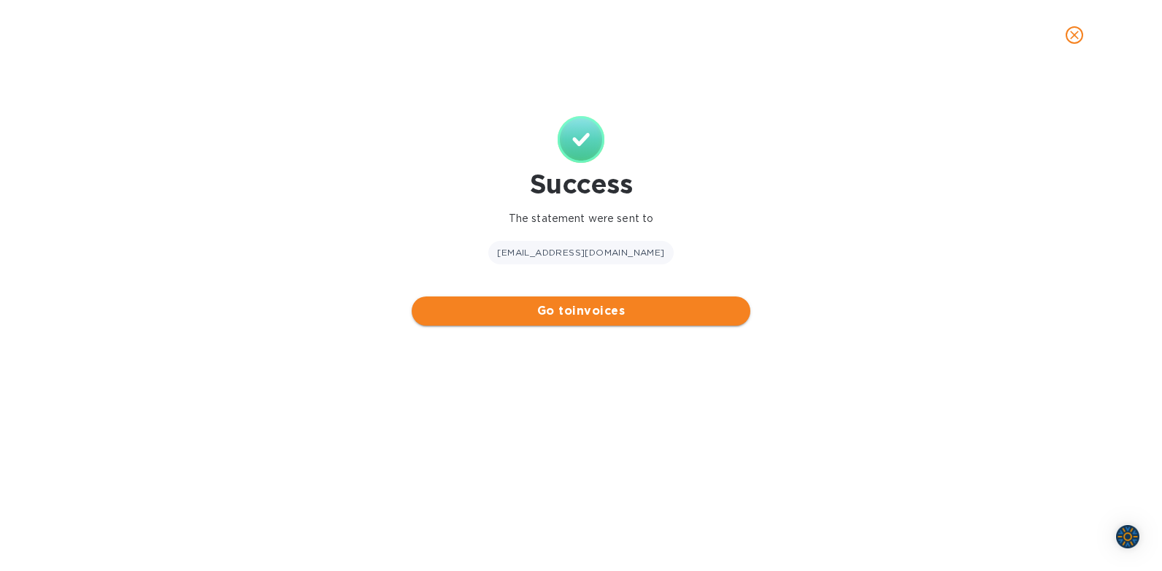
click at [575, 309] on span "Go to invoices" at bounding box center [581, 311] width 315 height 18
